Goal: Task Accomplishment & Management: Manage account settings

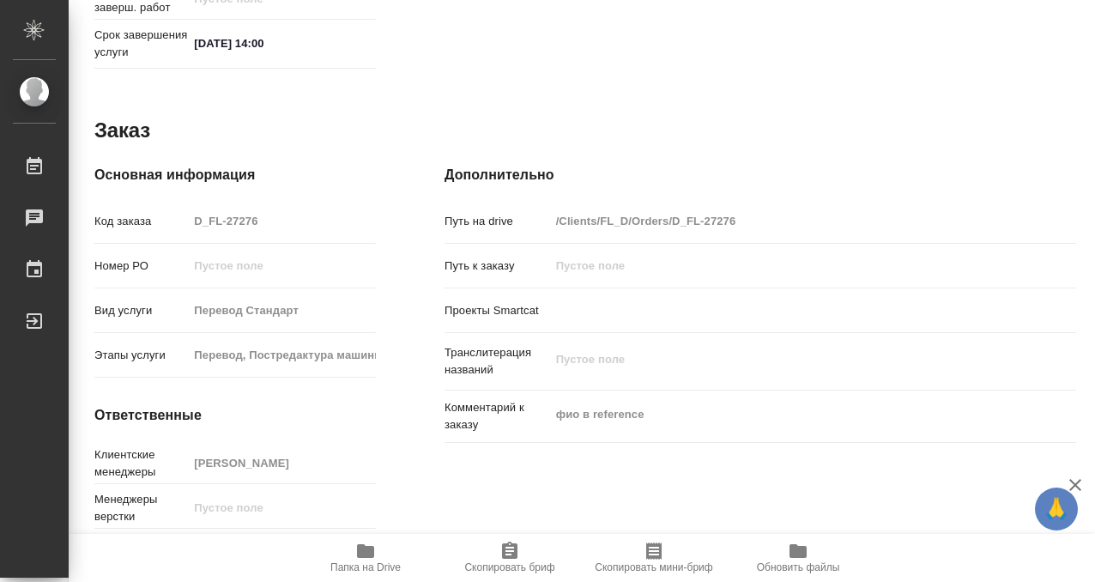
scroll to position [815, 0]
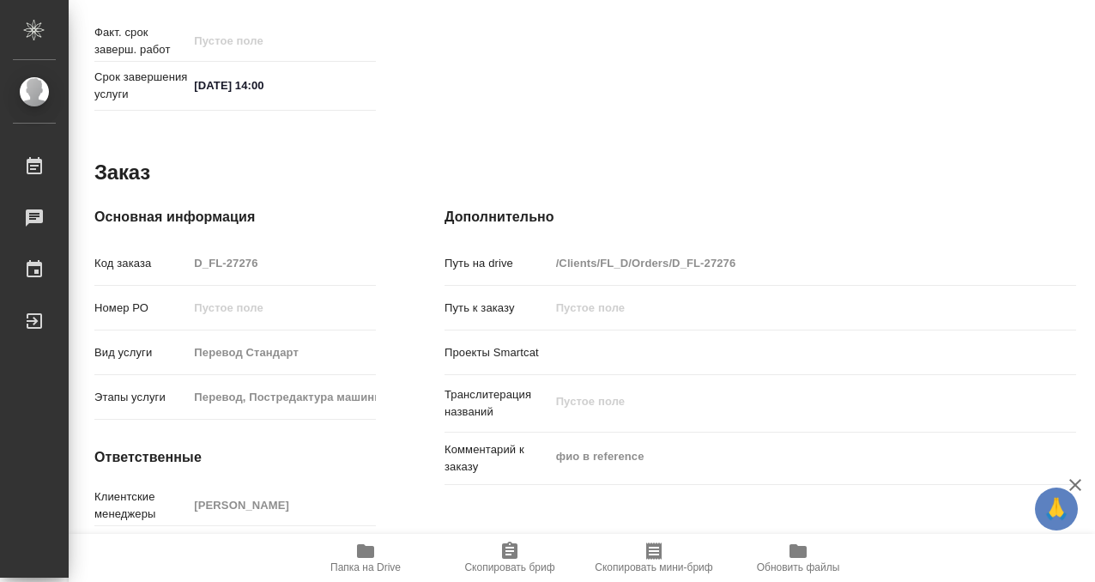
click at [361, 549] on icon "button" at bounding box center [365, 551] width 17 height 14
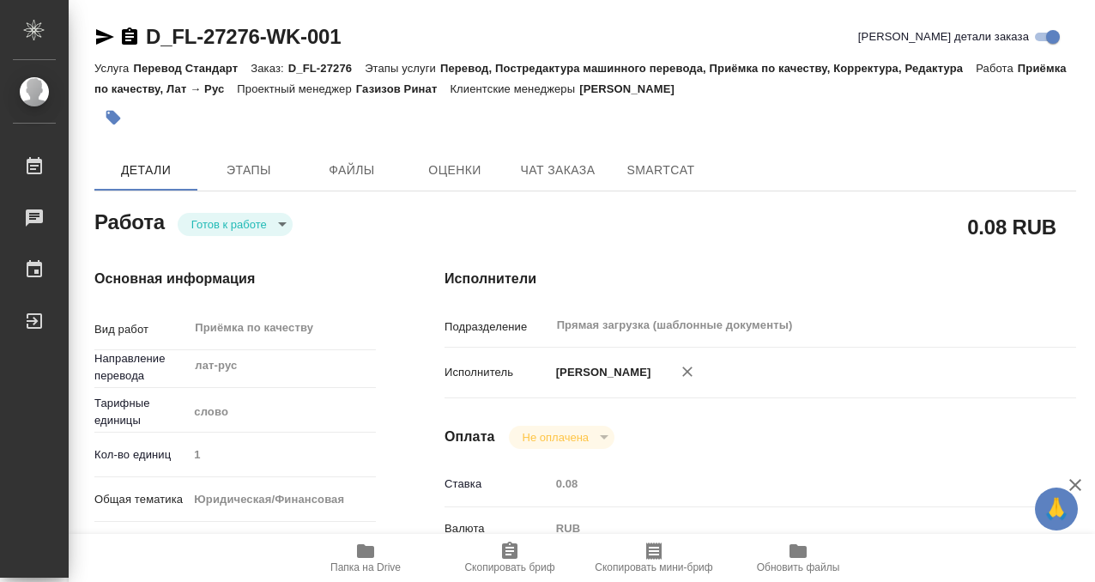
click at [118, 106] on button "button" at bounding box center [113, 118] width 38 height 38
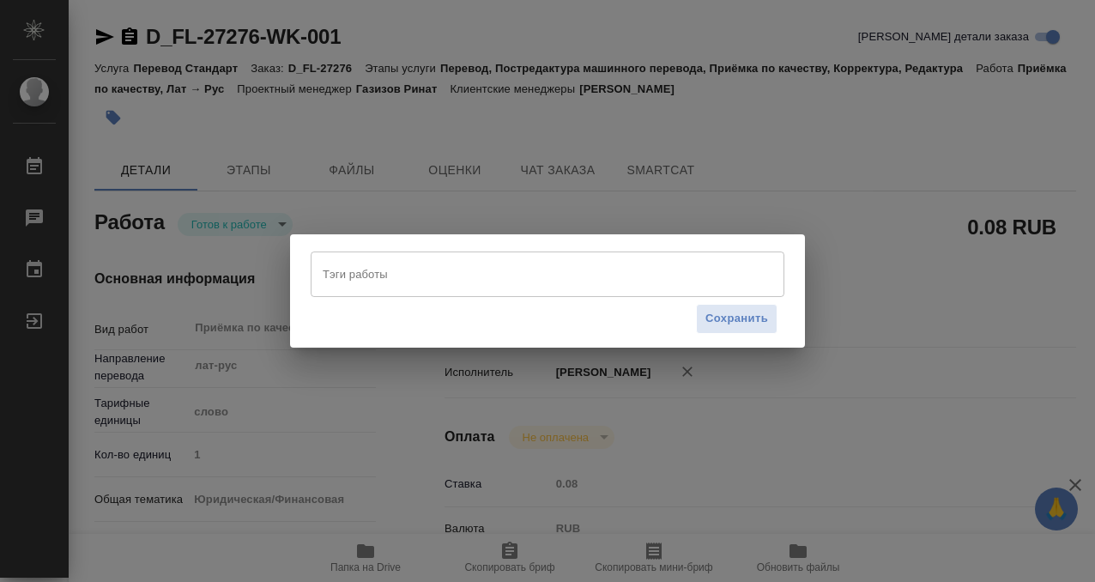
click at [382, 267] on input "Тэги работы" at bounding box center [531, 273] width 426 height 29
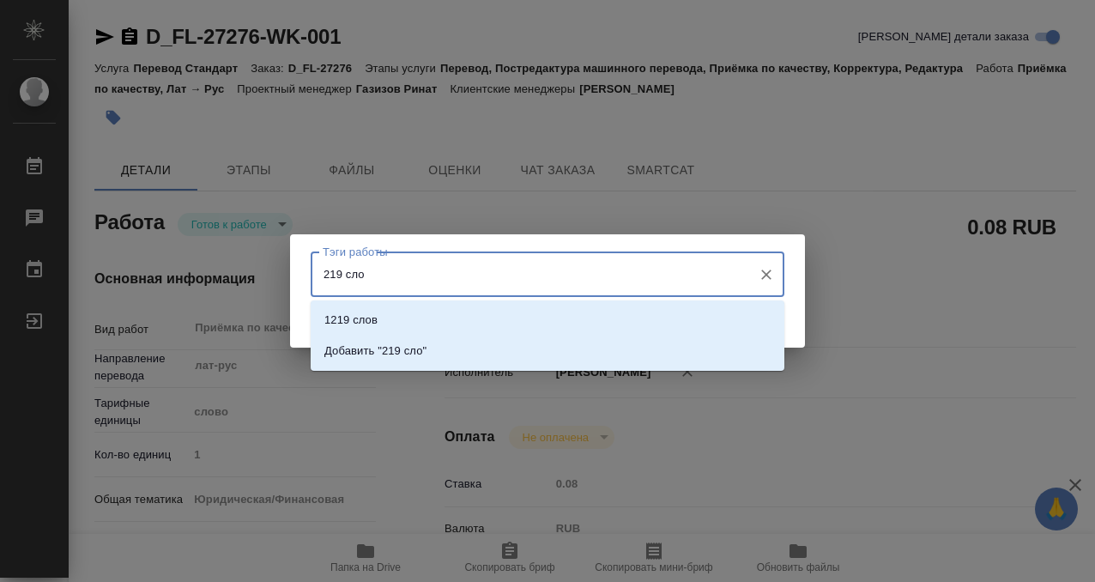
type input "219 слов"
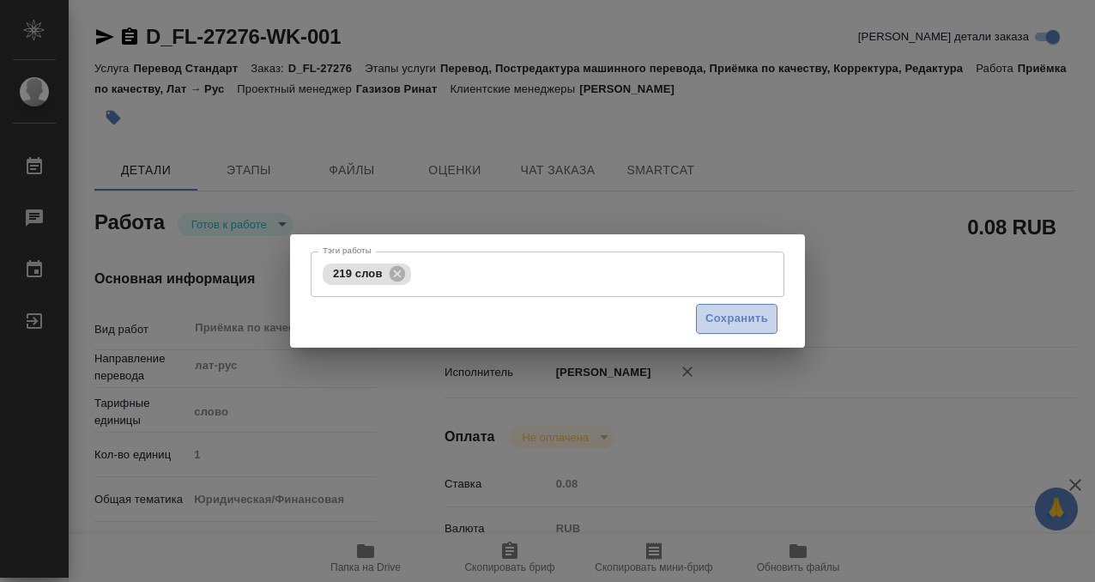
click at [719, 313] on span "Сохранить" at bounding box center [736, 319] width 63 height 20
click at [258, 224] on body "🙏 .cls-1 fill:#fff; AWATERA Kobzeva Elizaveta Работы 0 Чаты График Выйти D_FL-2…" at bounding box center [547, 291] width 1095 height 582
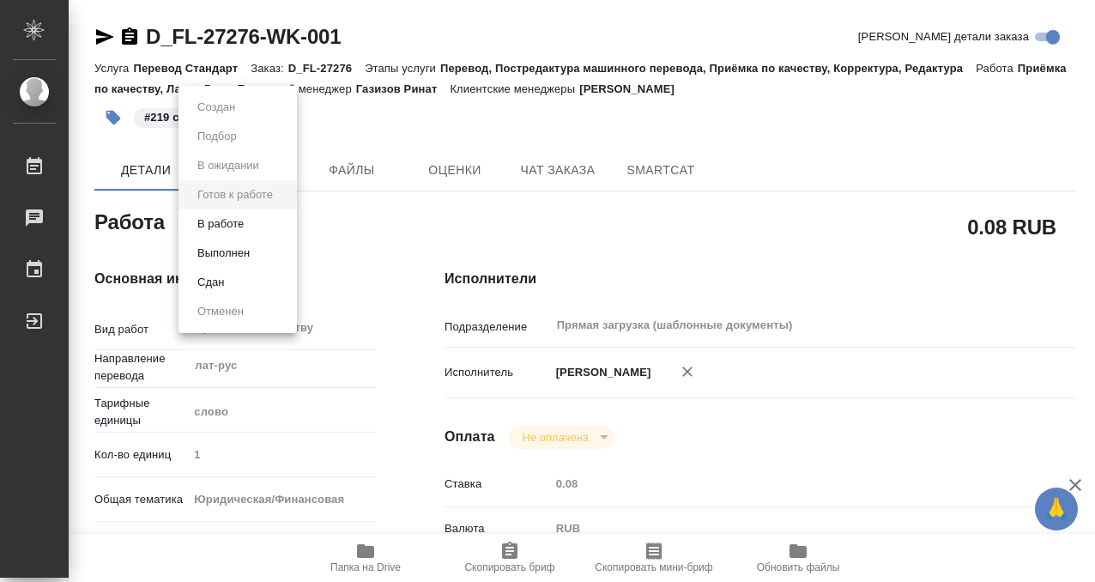
type input "readyForWork"
type input "лат-рус"
type input "5a8b1489cc6b4906c91bfd90"
type input "1"
type input "yr-fn"
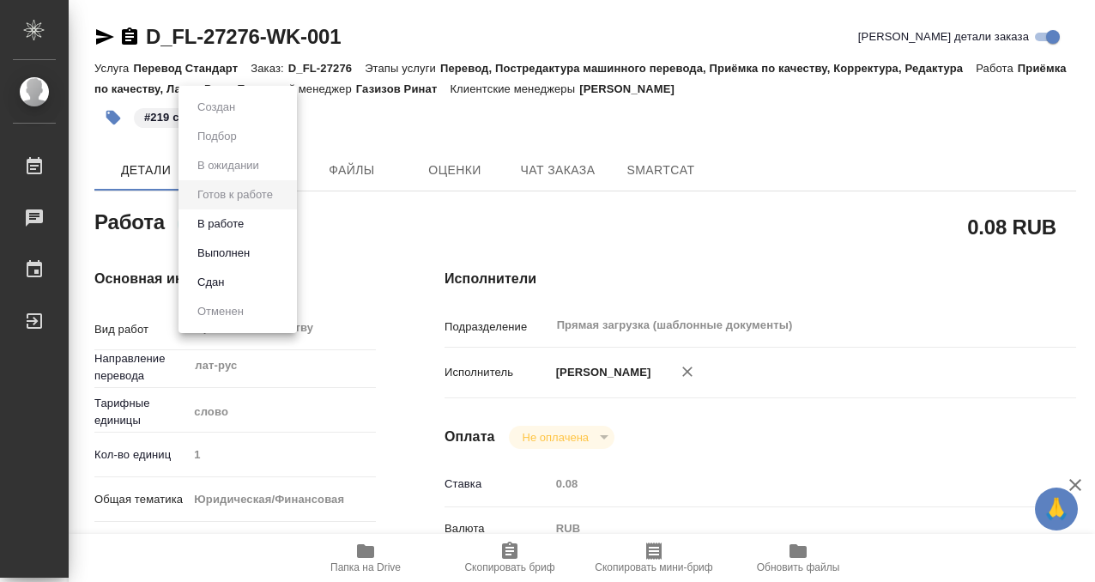
type input "5a8b8b956a9677013d343cfe"
checkbox input "true"
type input "05.09.2025 13:00"
type input "05.09.2025 14:00"
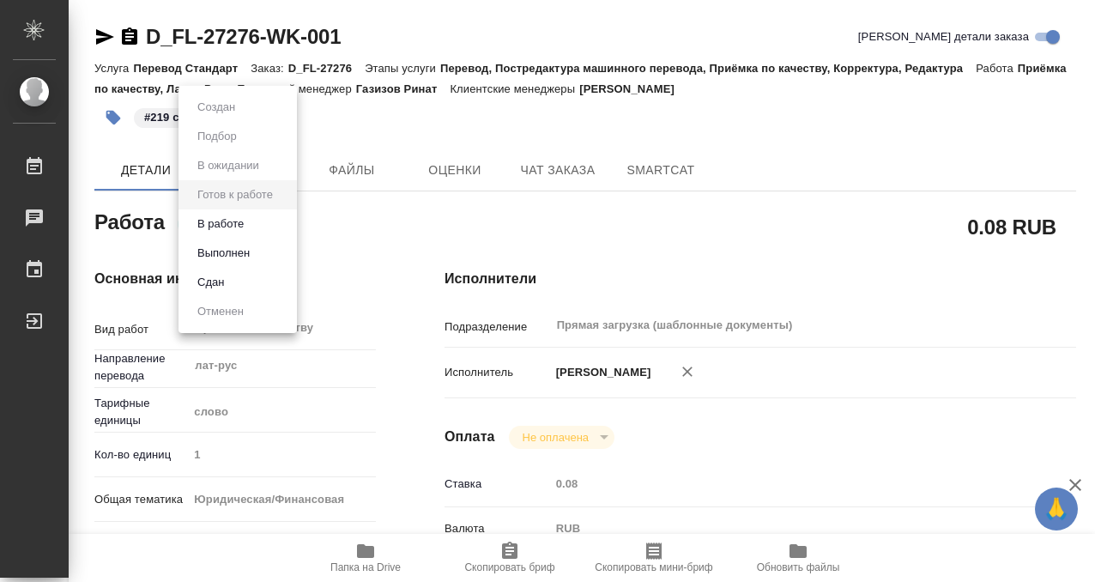
type input "Прямая загрузка (шаблонные документы)"
type input "notPayed"
type input "0.08"
type input "RUB"
type input "[PERSON_NAME]"
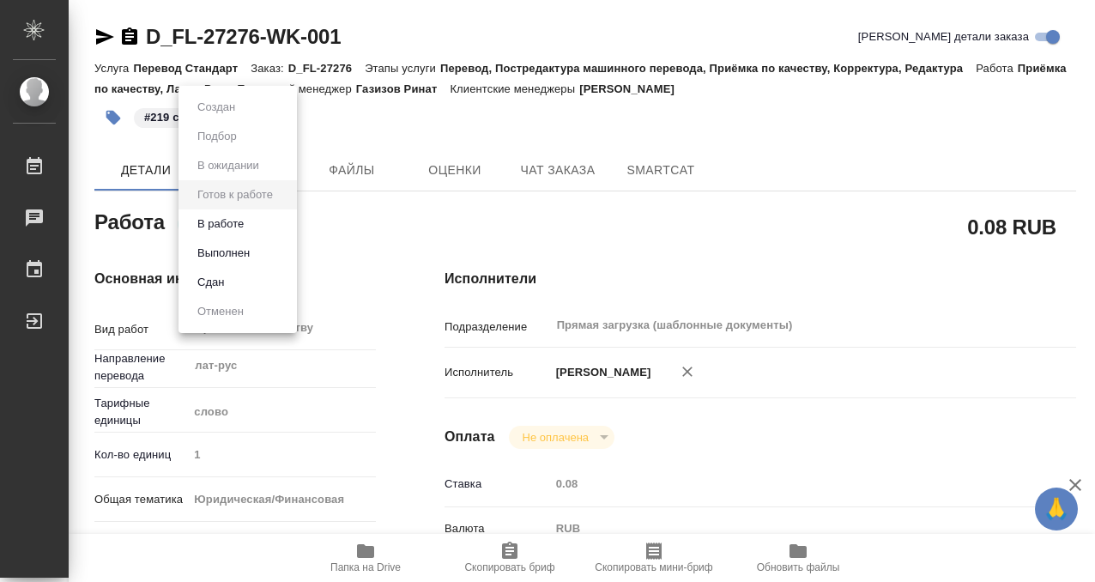
type input "D_FL-27276"
type input "Перевод Стандарт"
type input "Перевод, Постредактура машинного перевода, Приёмка по качеству, Корректура, Ред…"
type input "[PERSON_NAME]"
type input "/Clients/FL_D/Orders/D_FL-27276"
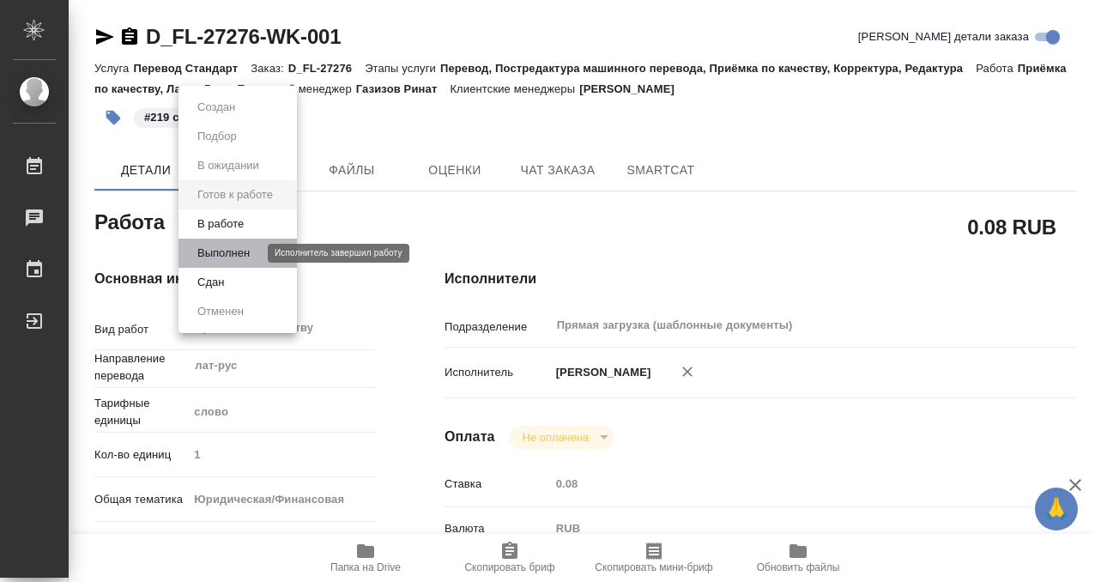
click at [253, 253] on button "Выполнен" at bounding box center [223, 253] width 63 height 19
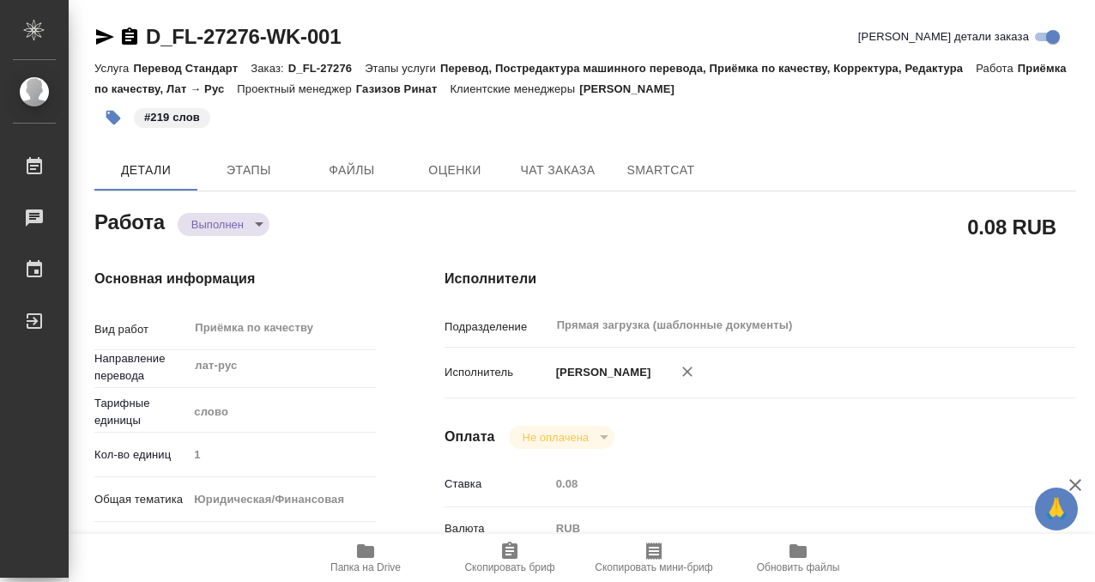
type textarea "x"
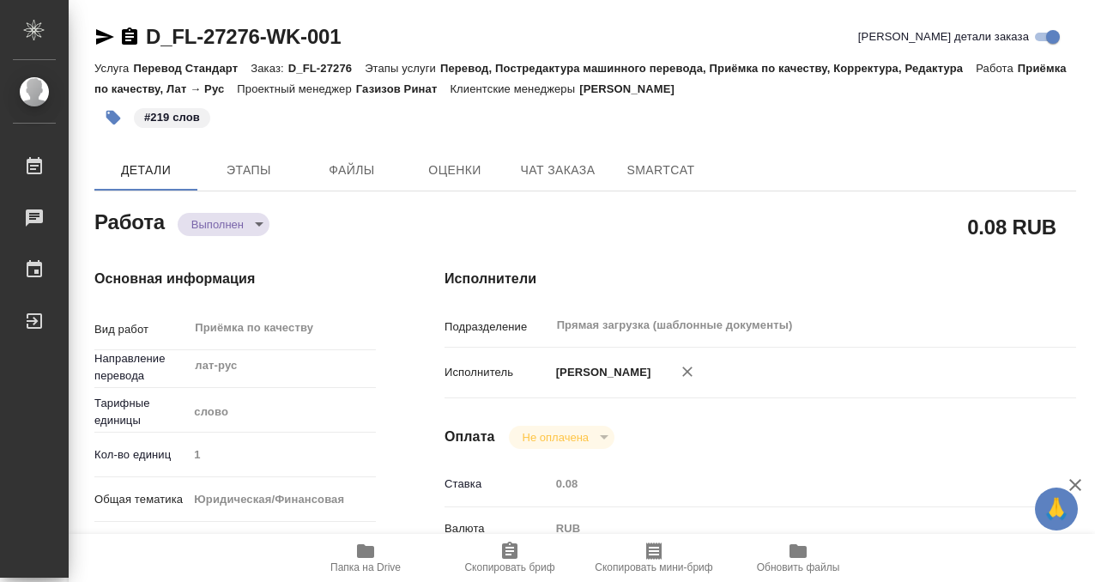
type textarea "x"
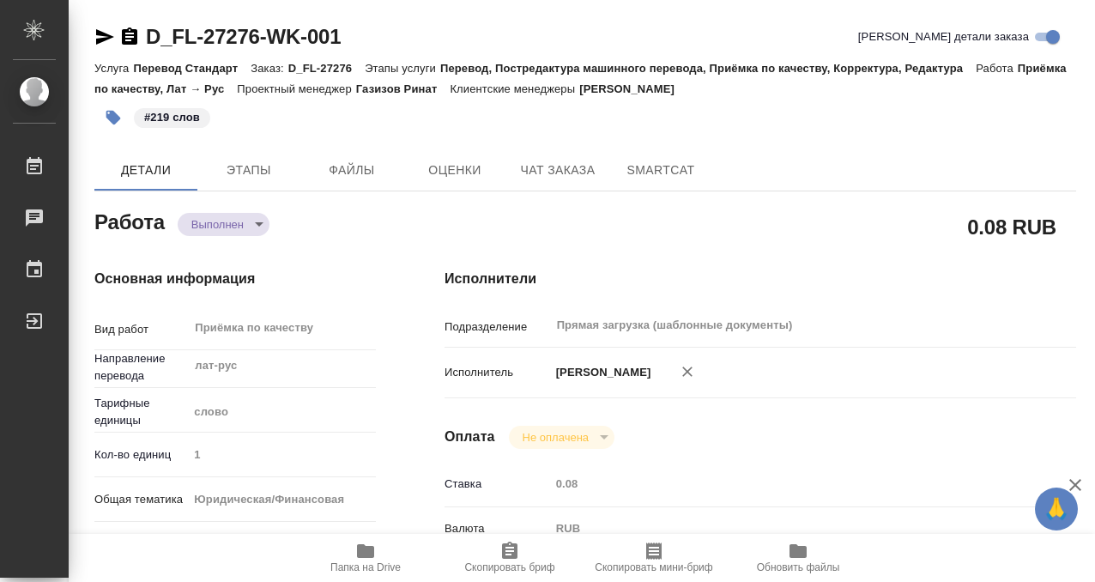
type textarea "x"
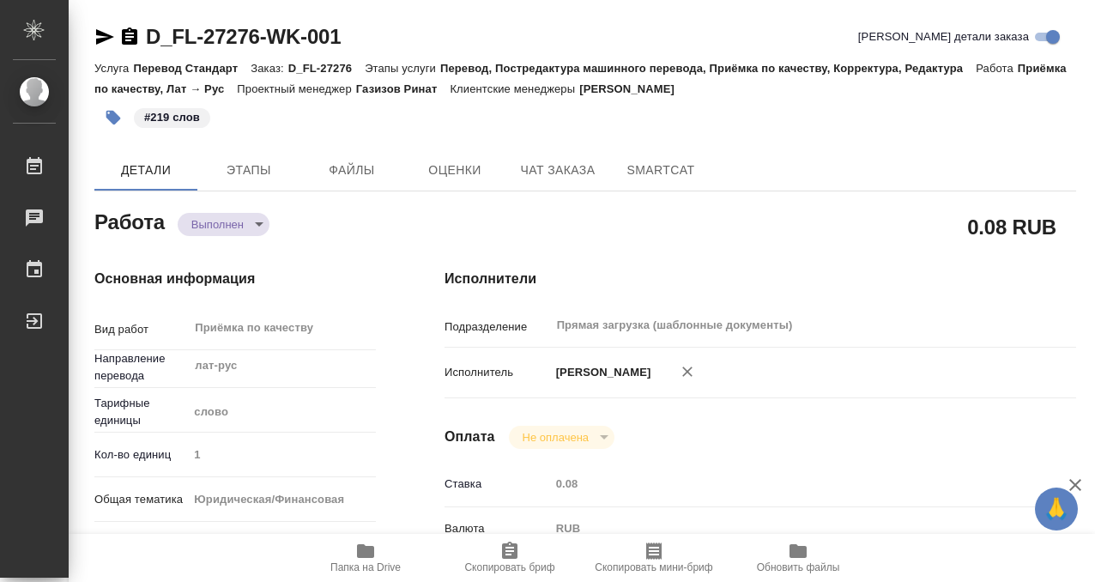
click at [132, 48] on div "D_FL-27276-WK-001" at bounding box center [217, 36] width 246 height 27
click at [129, 34] on icon "button" at bounding box center [129, 35] width 15 height 17
